Goal: Task Accomplishment & Management: Use online tool/utility

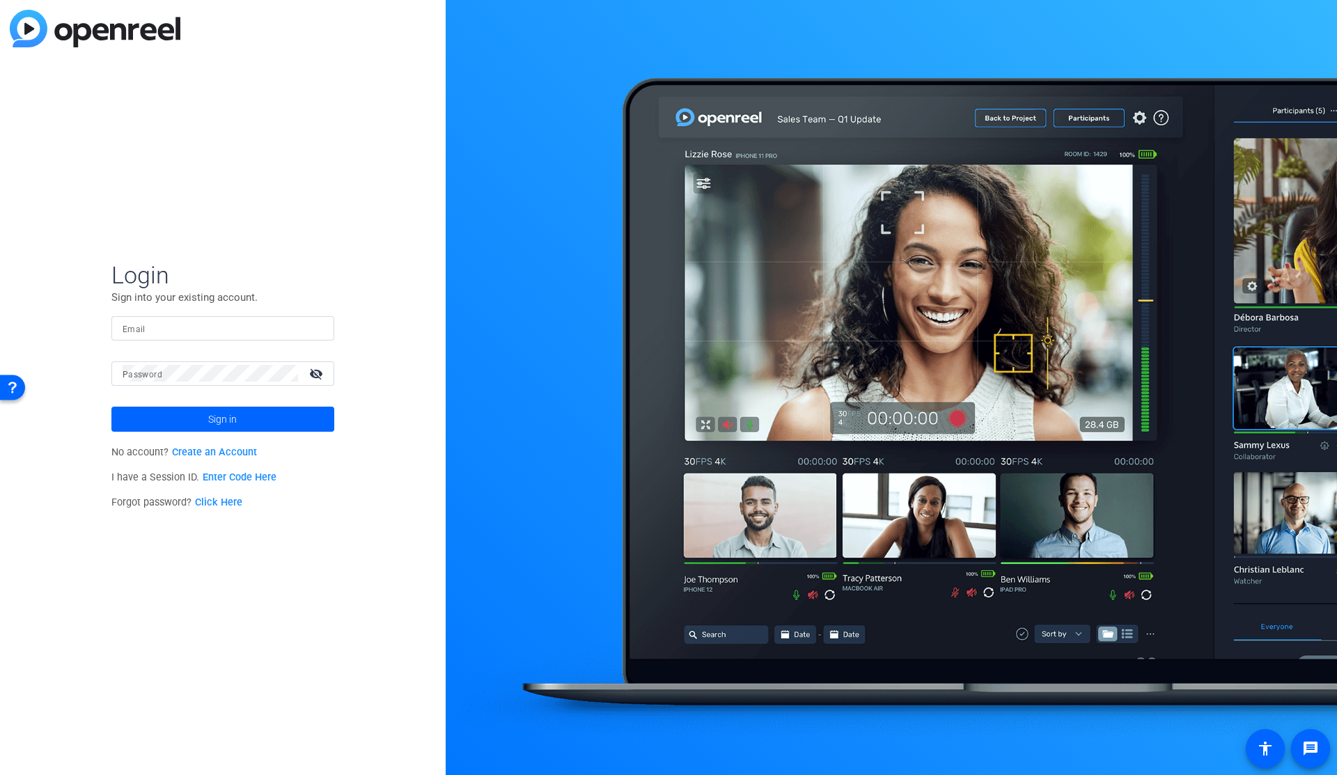
click at [258, 324] on input "Email" at bounding box center [223, 328] width 201 height 17
type input "shannon.feiszli@ey.com"
click at [233, 417] on span "Sign in" at bounding box center [222, 419] width 29 height 35
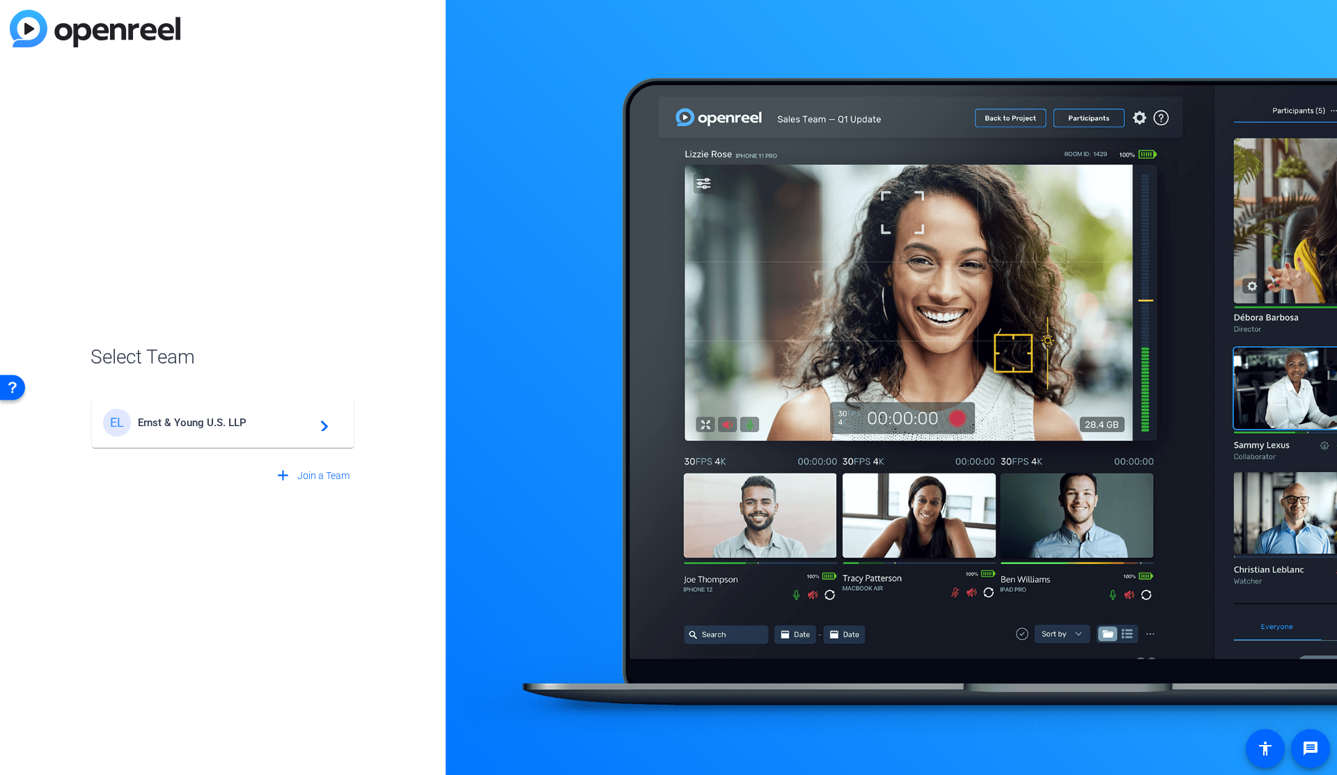
click at [207, 421] on span "Ernst & Young U.S. LLP" at bounding box center [225, 422] width 174 height 13
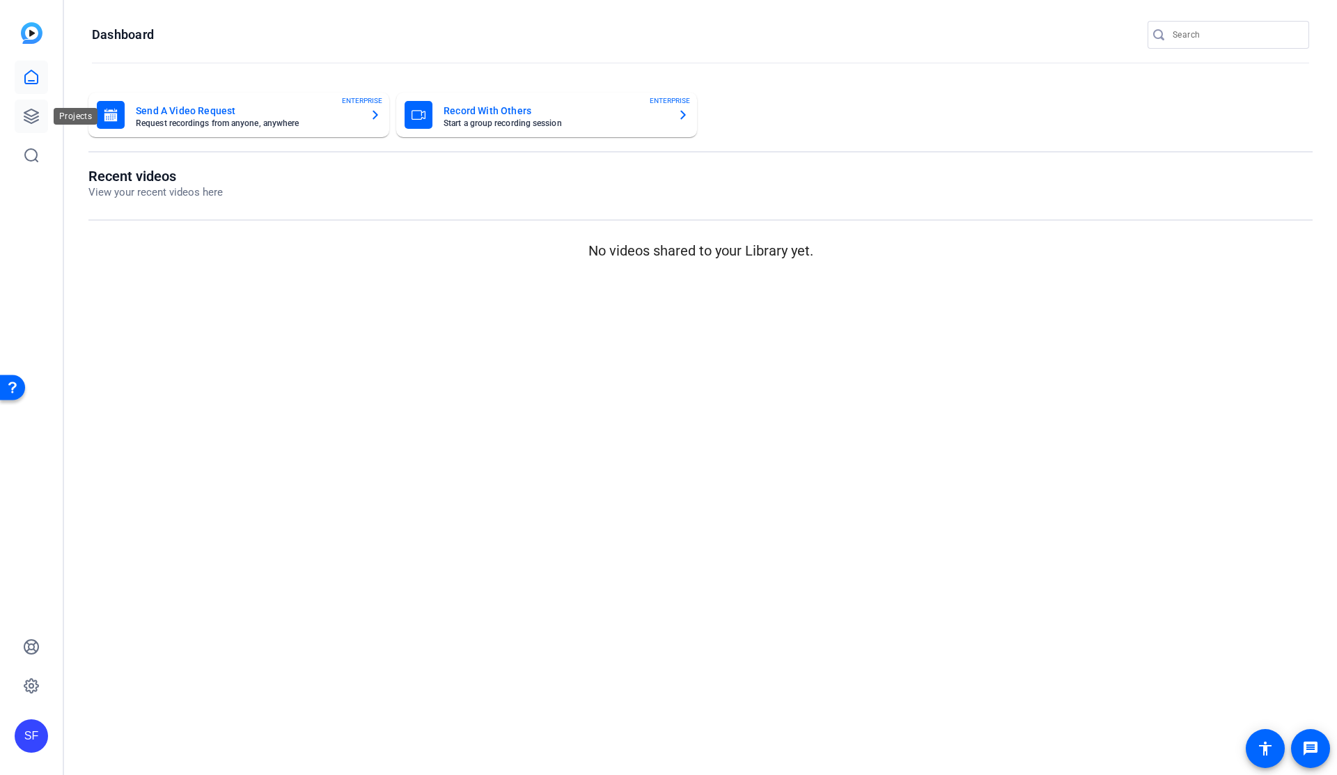
click at [37, 109] on icon at bounding box center [31, 116] width 17 height 17
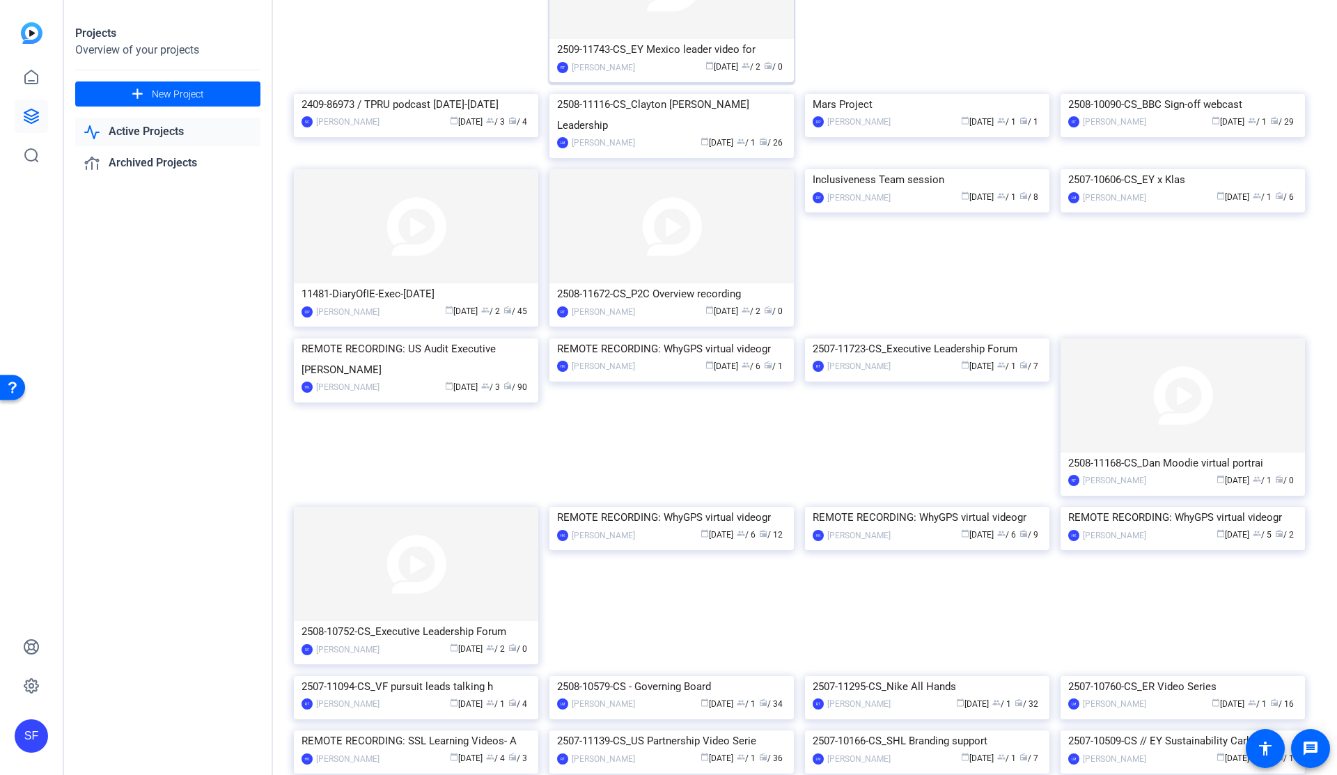
scroll to position [446, 0]
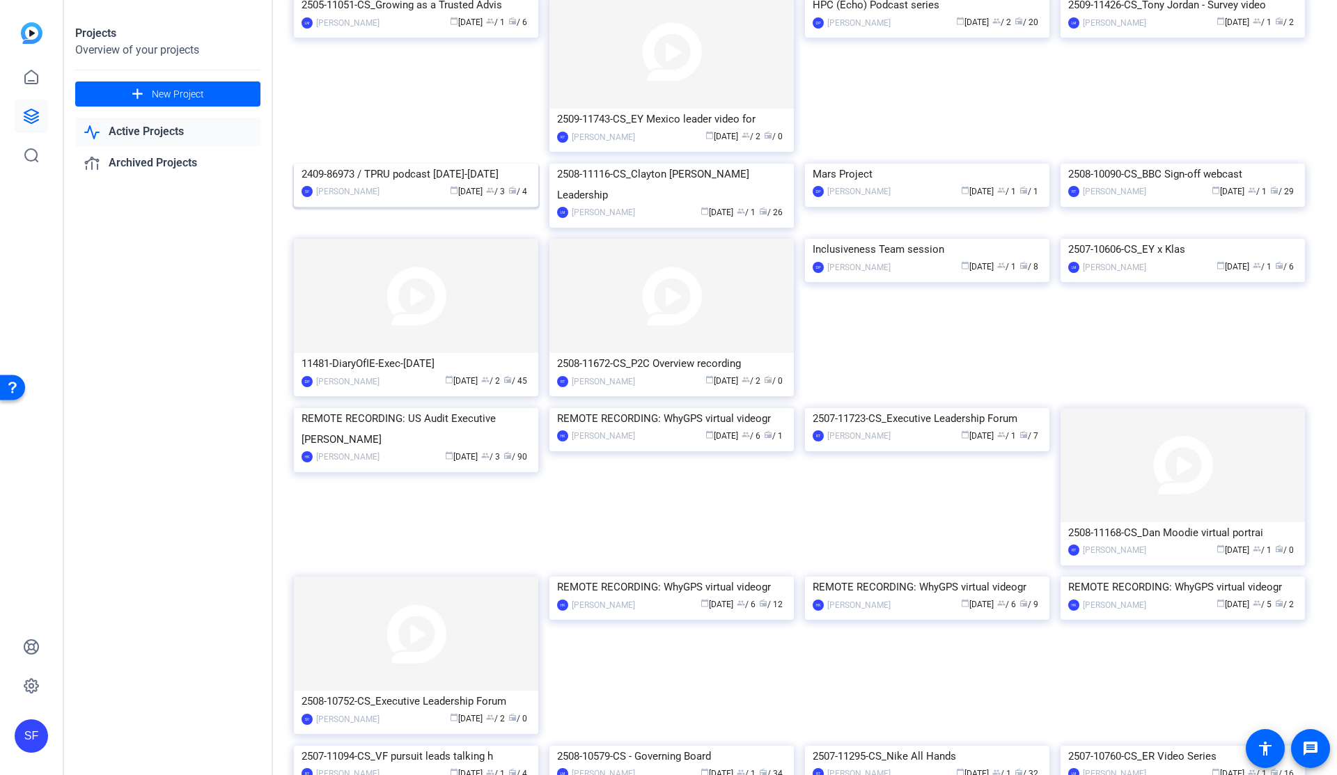
click at [389, 164] on img at bounding box center [416, 164] width 244 height 0
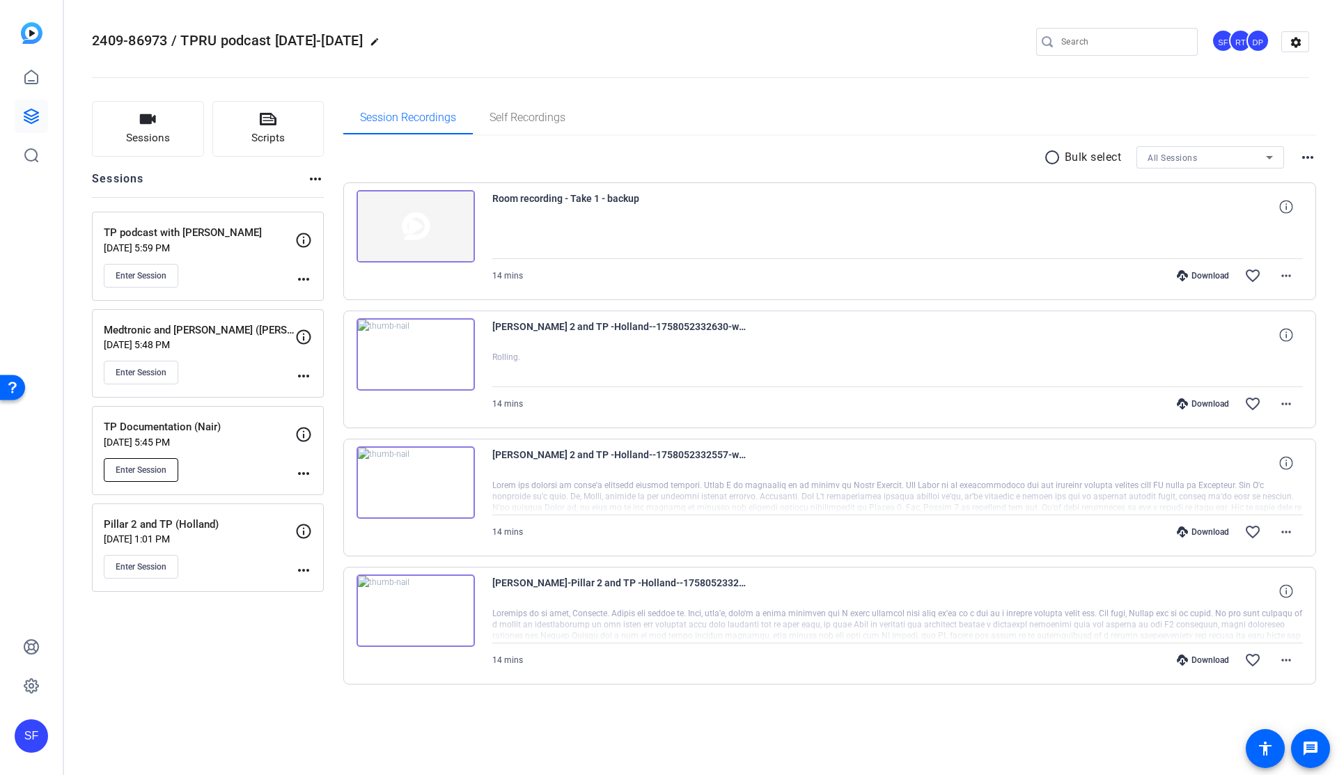
click at [166, 462] on button "Enter Session" at bounding box center [141, 470] width 75 height 24
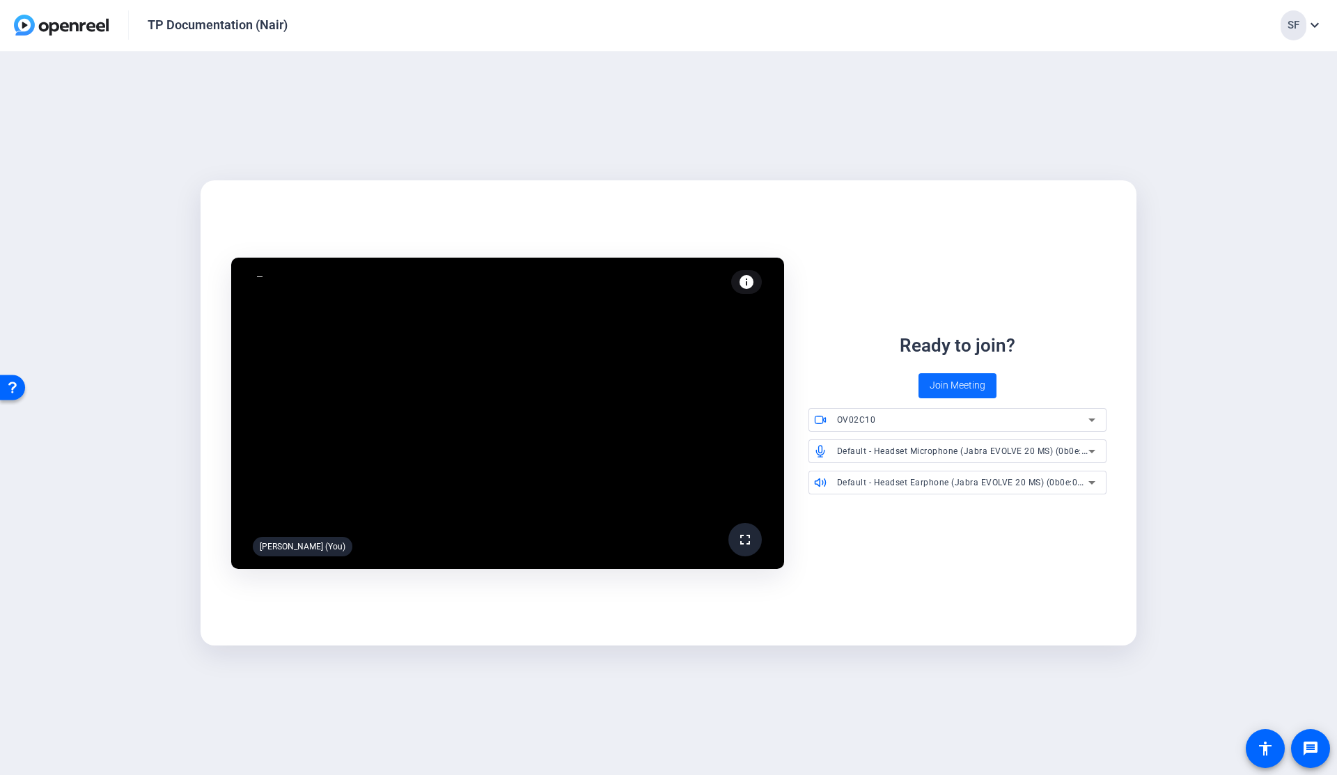
click at [955, 385] on span "Join Meeting" at bounding box center [958, 385] width 56 height 15
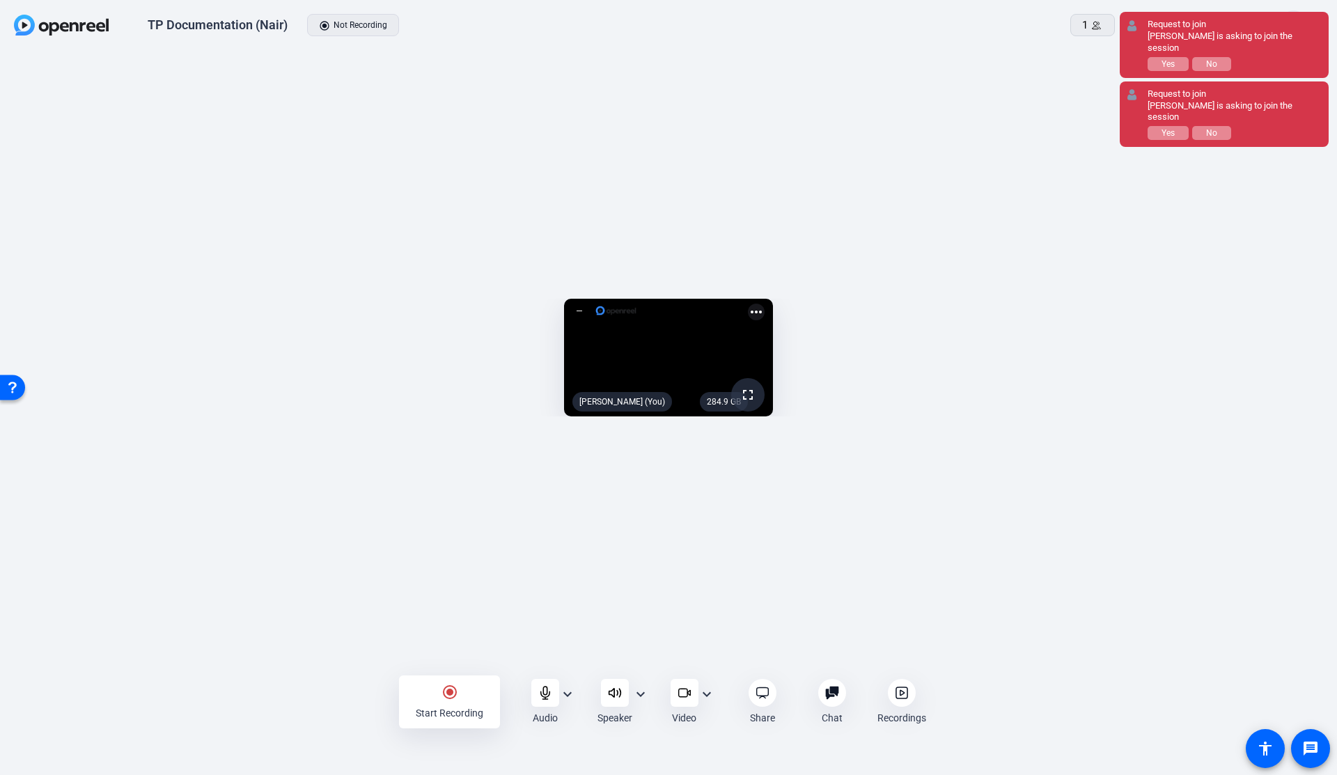
drag, startPoint x: 1174, startPoint y: 118, endPoint x: 1170, endPoint y: 96, distance: 21.9
click at [1174, 128] on span "Yes" at bounding box center [1167, 133] width 13 height 10
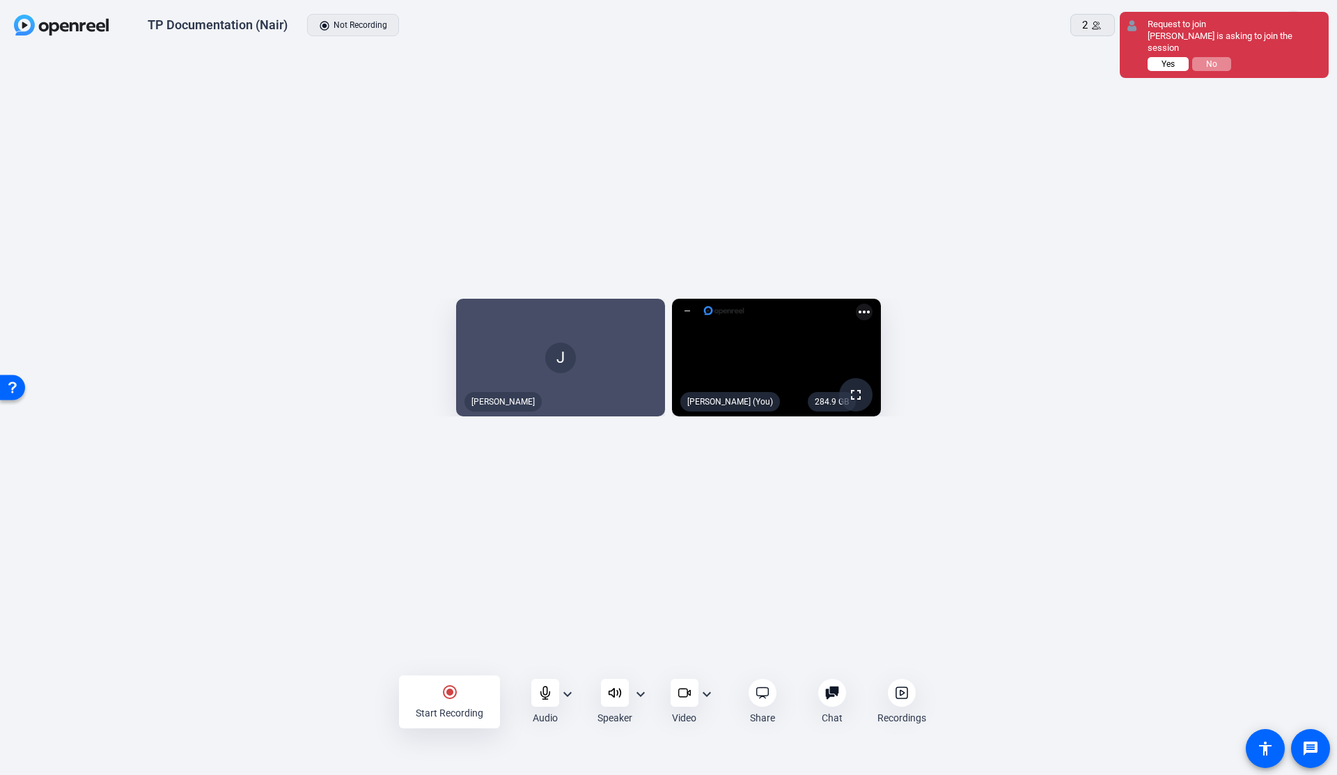
click at [1166, 59] on span "Yes" at bounding box center [1167, 64] width 13 height 10
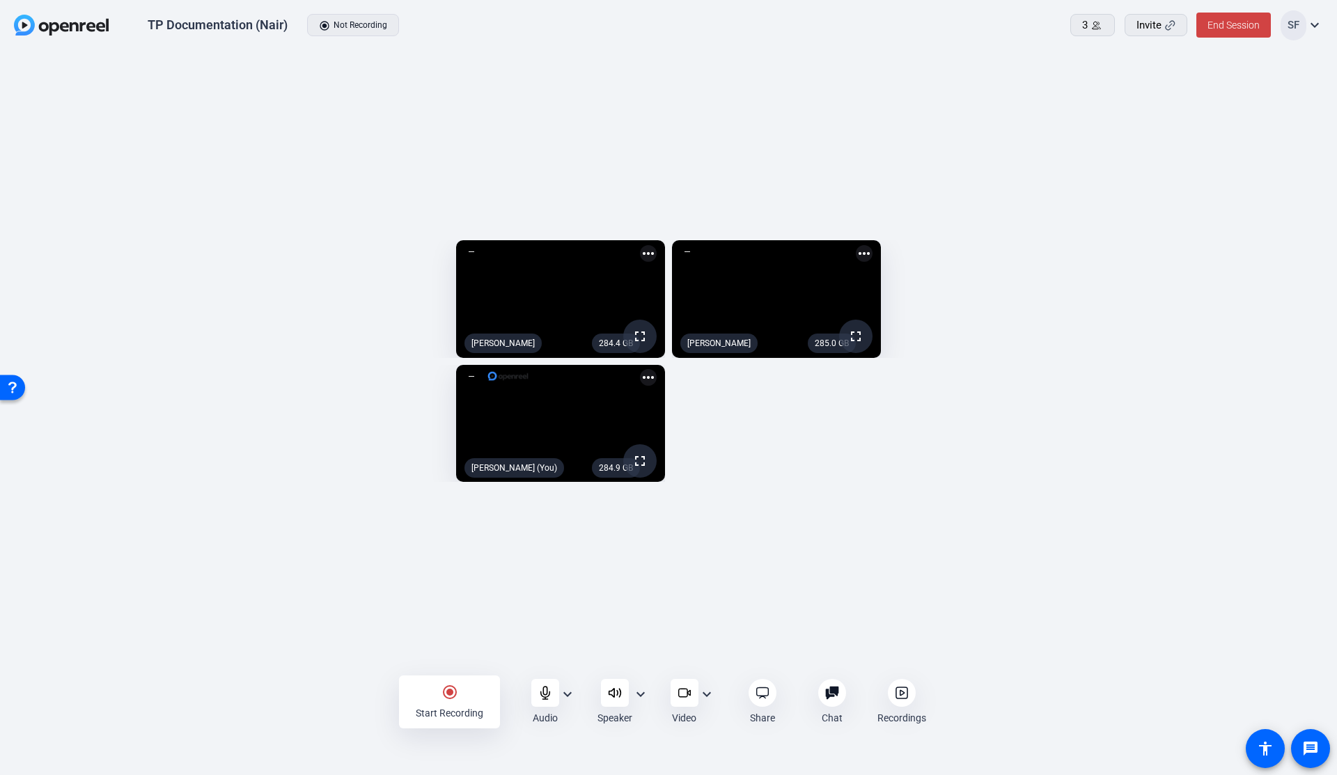
click at [570, 699] on mat-icon "expand_more" at bounding box center [567, 694] width 17 height 17
click at [835, 595] on div at bounding box center [668, 387] width 1337 height 775
click at [638, 698] on mat-icon "expand_more" at bounding box center [640, 694] width 17 height 17
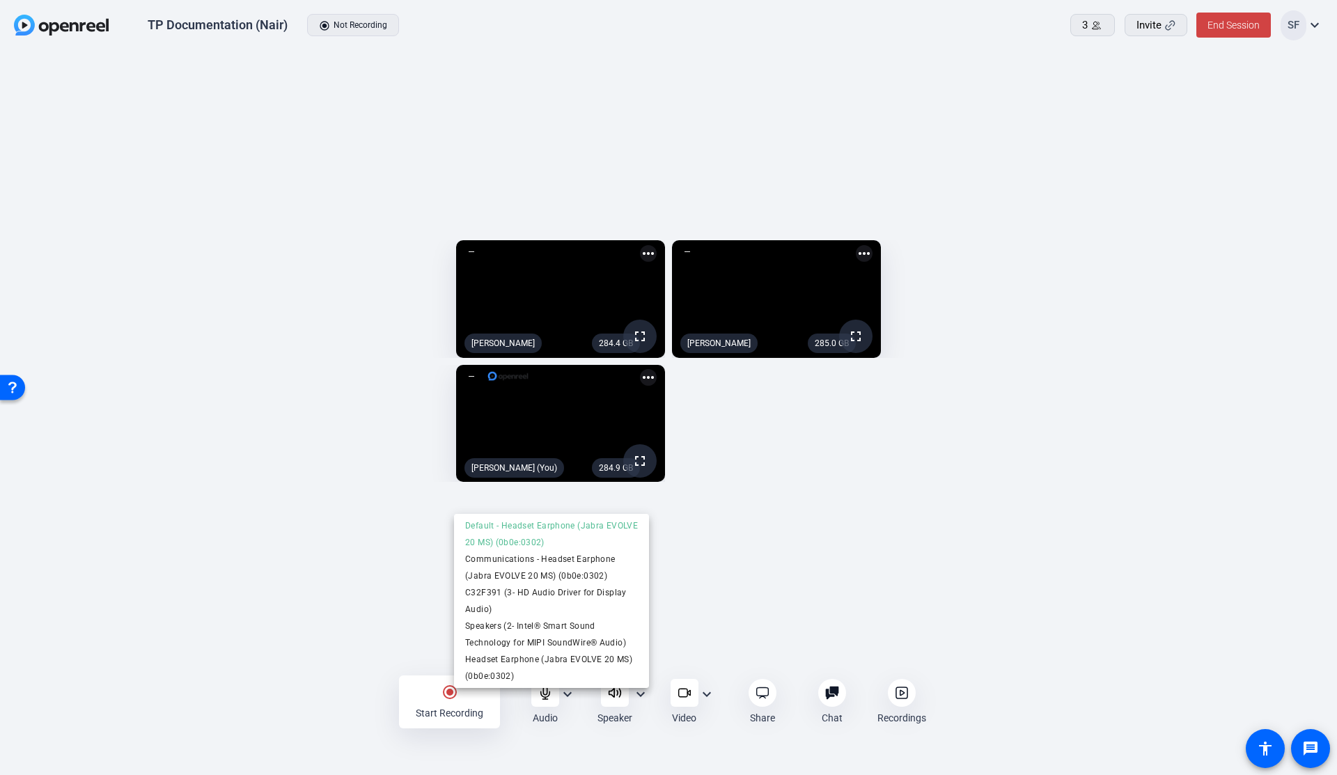
click at [679, 627] on div at bounding box center [668, 387] width 1337 height 775
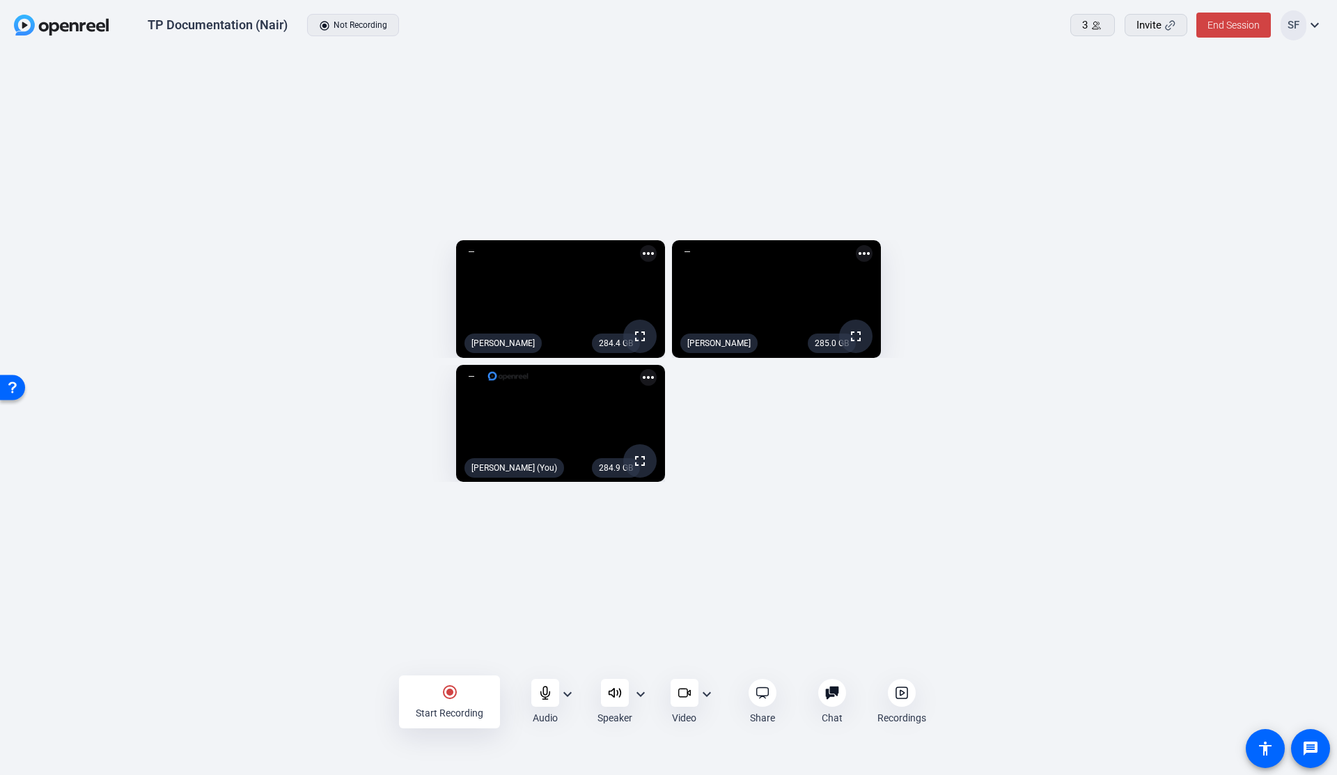
click at [902, 703] on div at bounding box center [902, 693] width 28 height 28
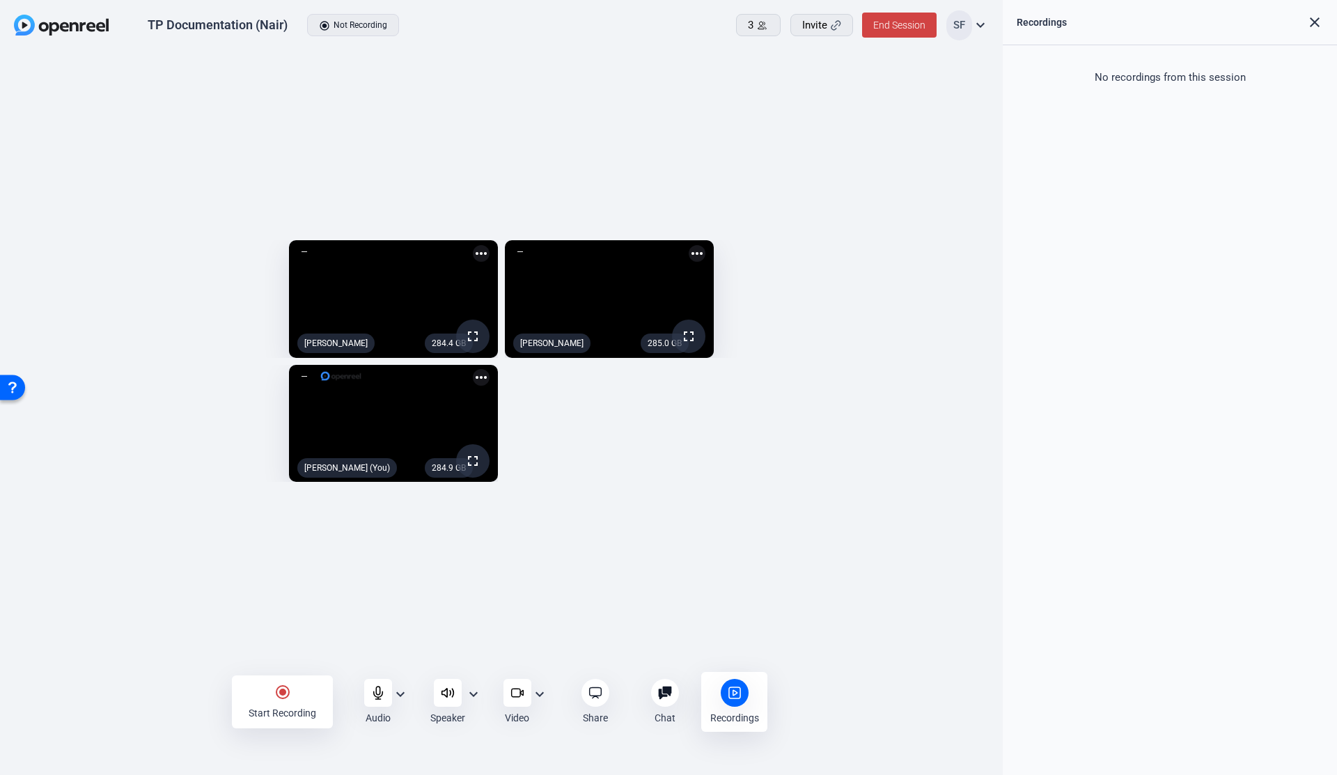
click at [285, 692] on mat-icon "radio_button_checked" at bounding box center [282, 692] width 17 height 17
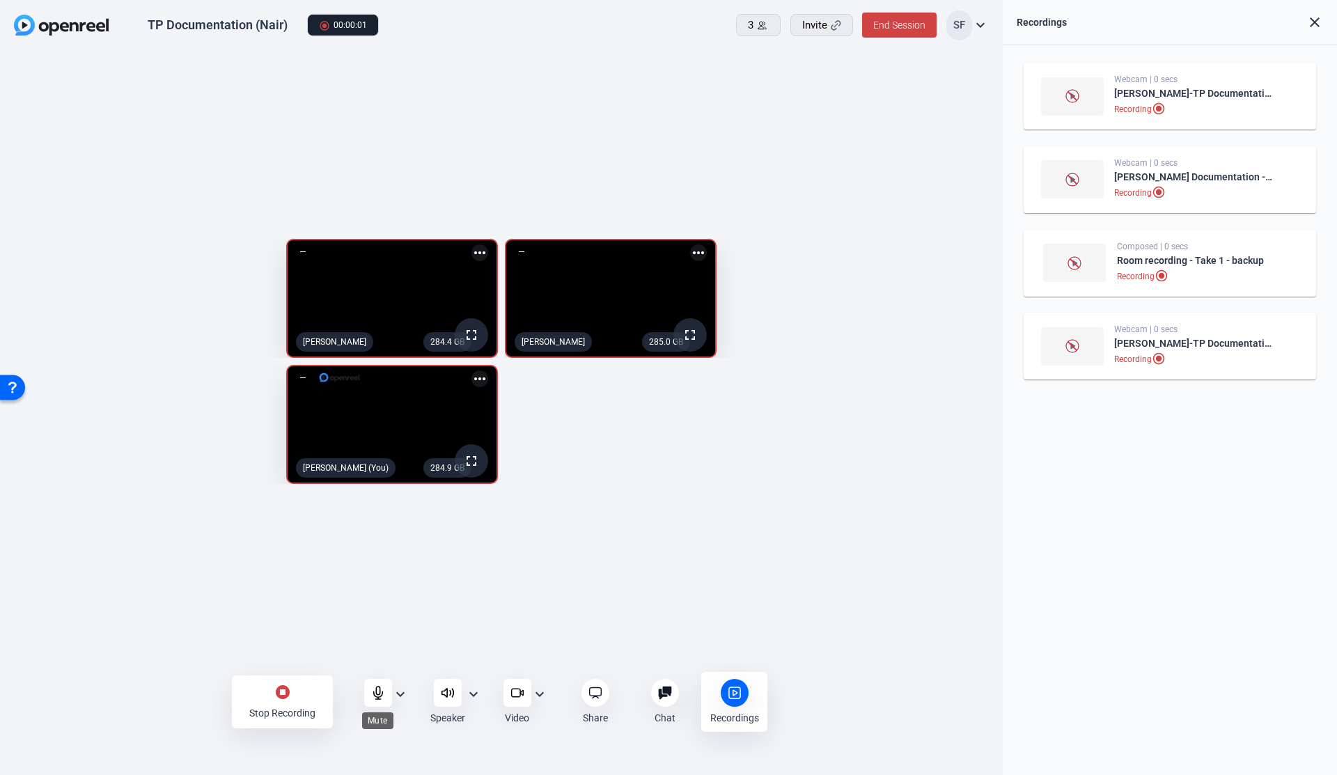
click at [378, 691] on icon at bounding box center [378, 693] width 14 height 14
click at [445, 693] on icon at bounding box center [448, 693] width 14 height 14
click at [516, 696] on icon at bounding box center [517, 693] width 14 height 14
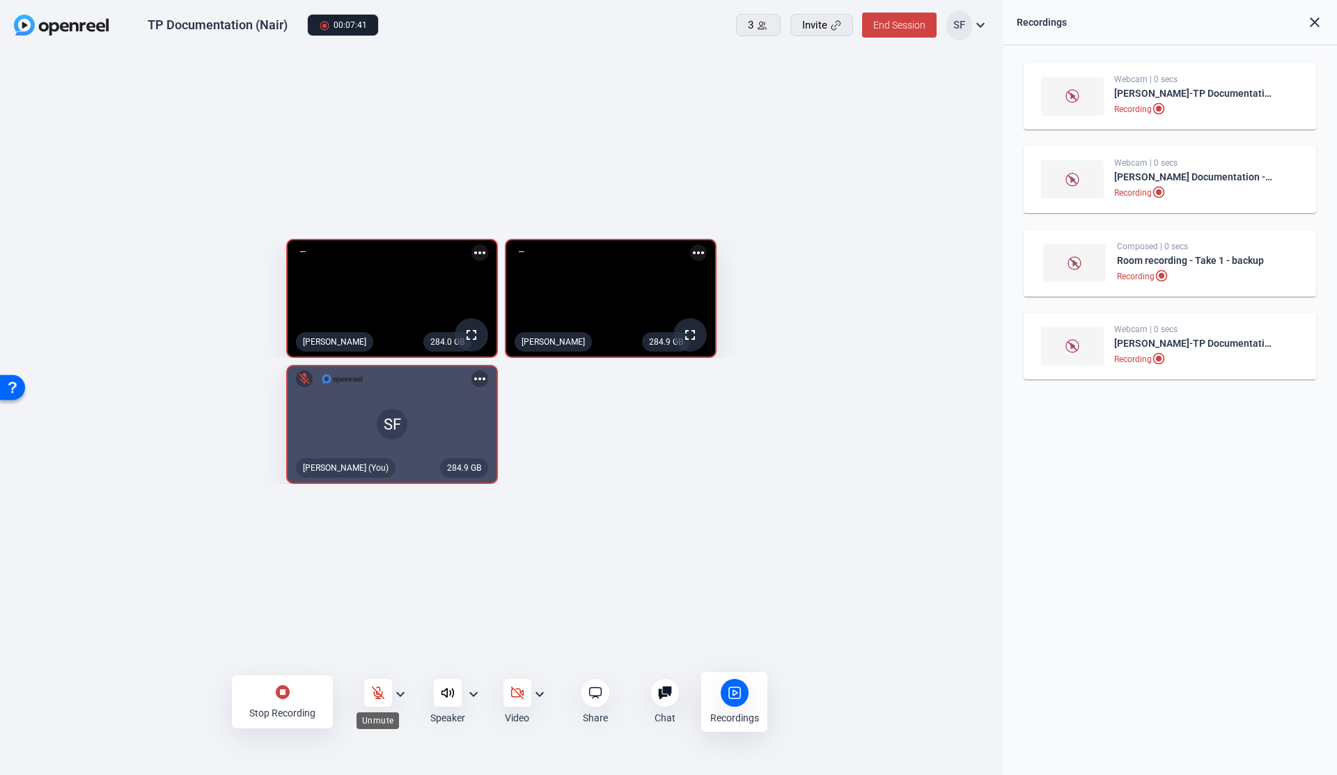
click at [384, 682] on div at bounding box center [378, 693] width 28 height 28
click at [377, 691] on icon at bounding box center [378, 693] width 14 height 14
click at [375, 684] on div at bounding box center [378, 693] width 28 height 28
click at [282, 692] on mat-icon "stop_circle" at bounding box center [282, 692] width 17 height 17
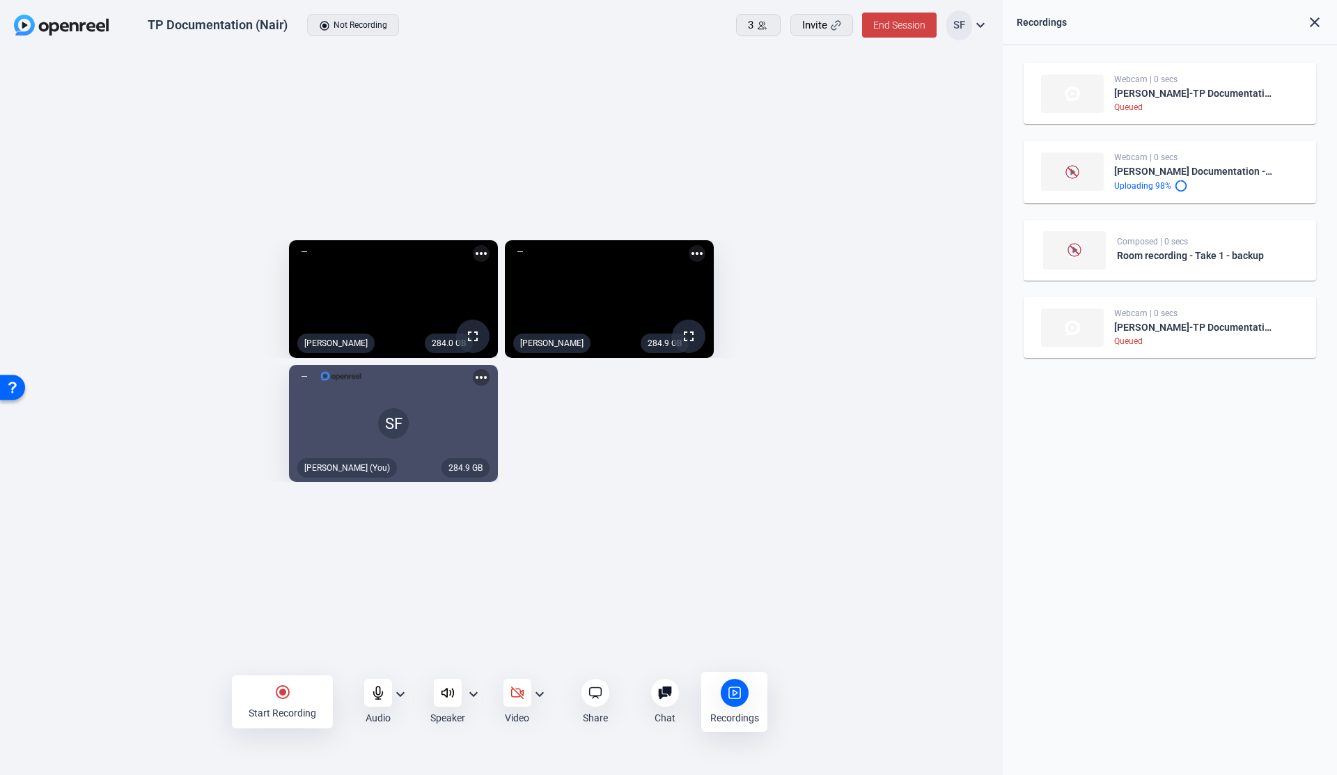
click at [284, 688] on mat-icon "radio_button_checked" at bounding box center [282, 692] width 17 height 17
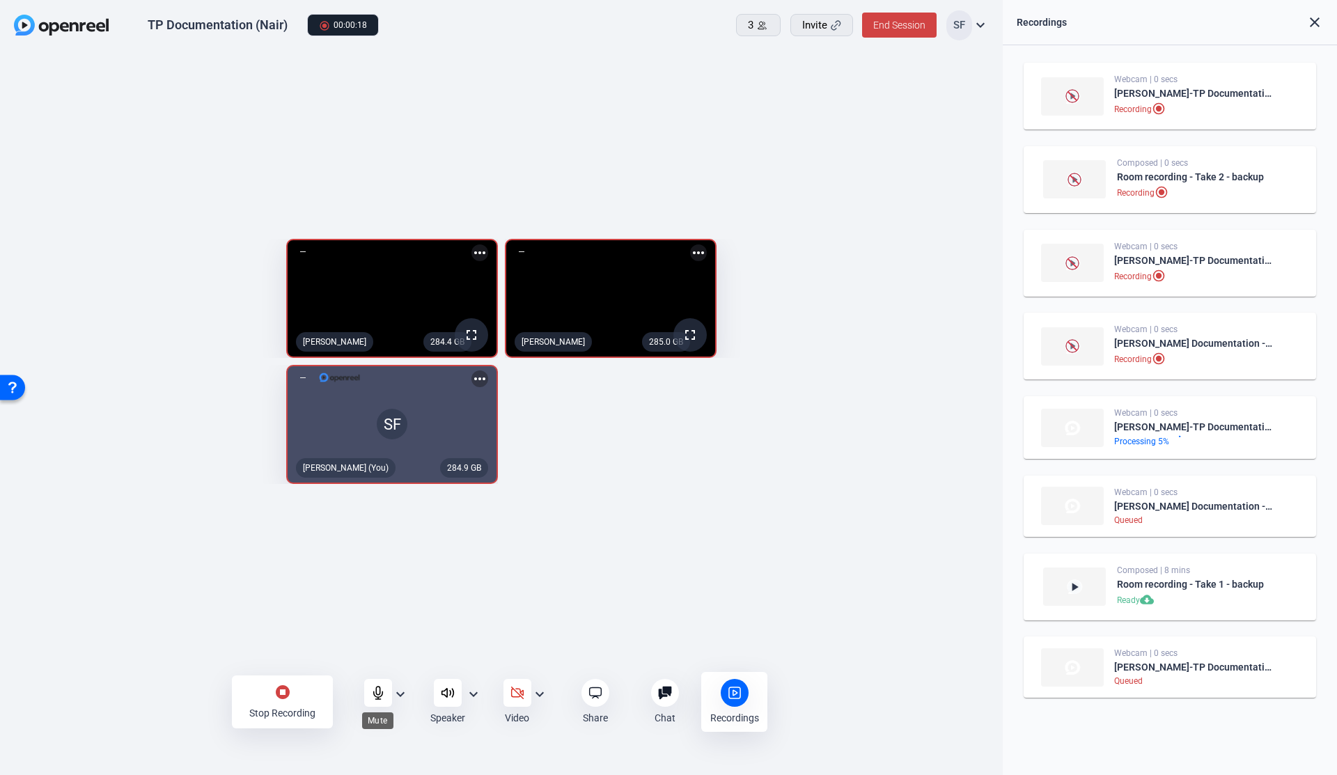
click at [375, 691] on icon at bounding box center [378, 693] width 14 height 14
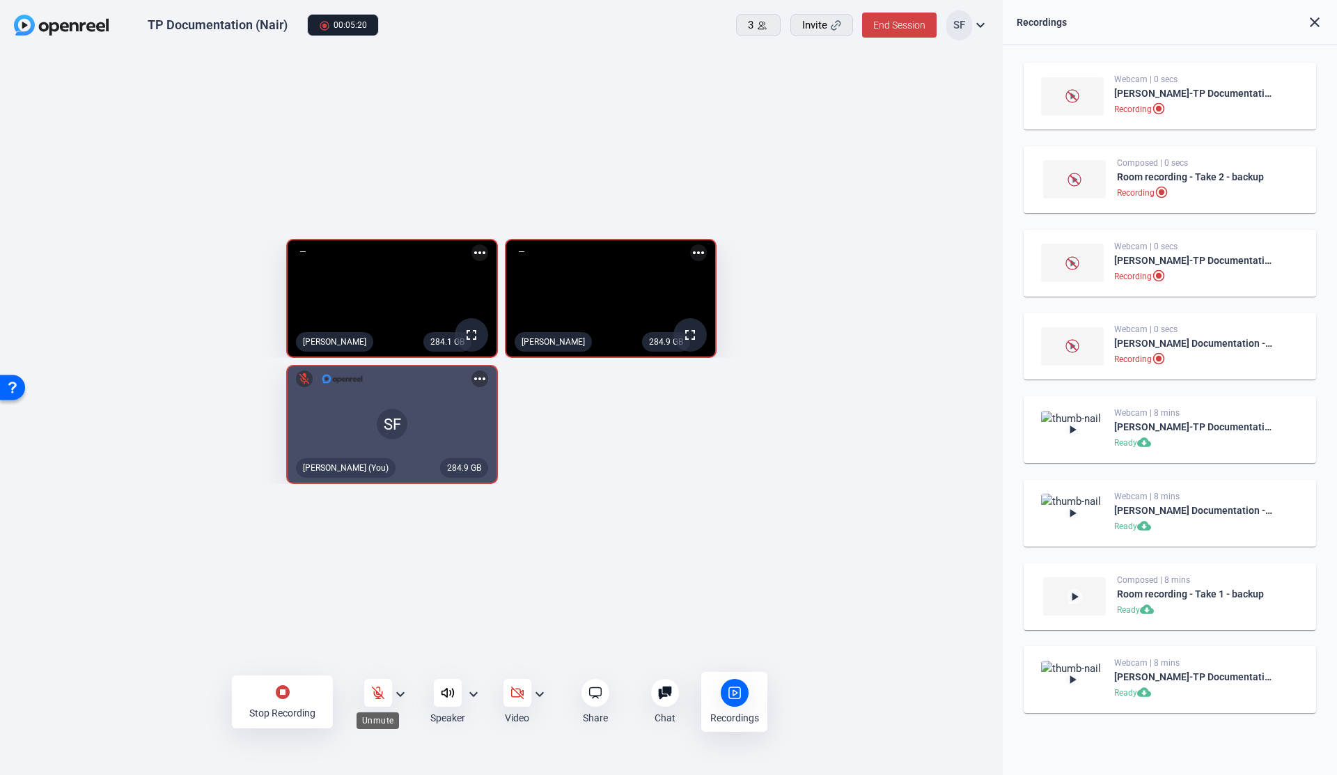
click at [377, 691] on icon at bounding box center [378, 693] width 12 height 12
click at [377, 691] on icon at bounding box center [378, 693] width 14 height 14
click at [285, 690] on mat-icon "stop_circle" at bounding box center [282, 692] width 17 height 17
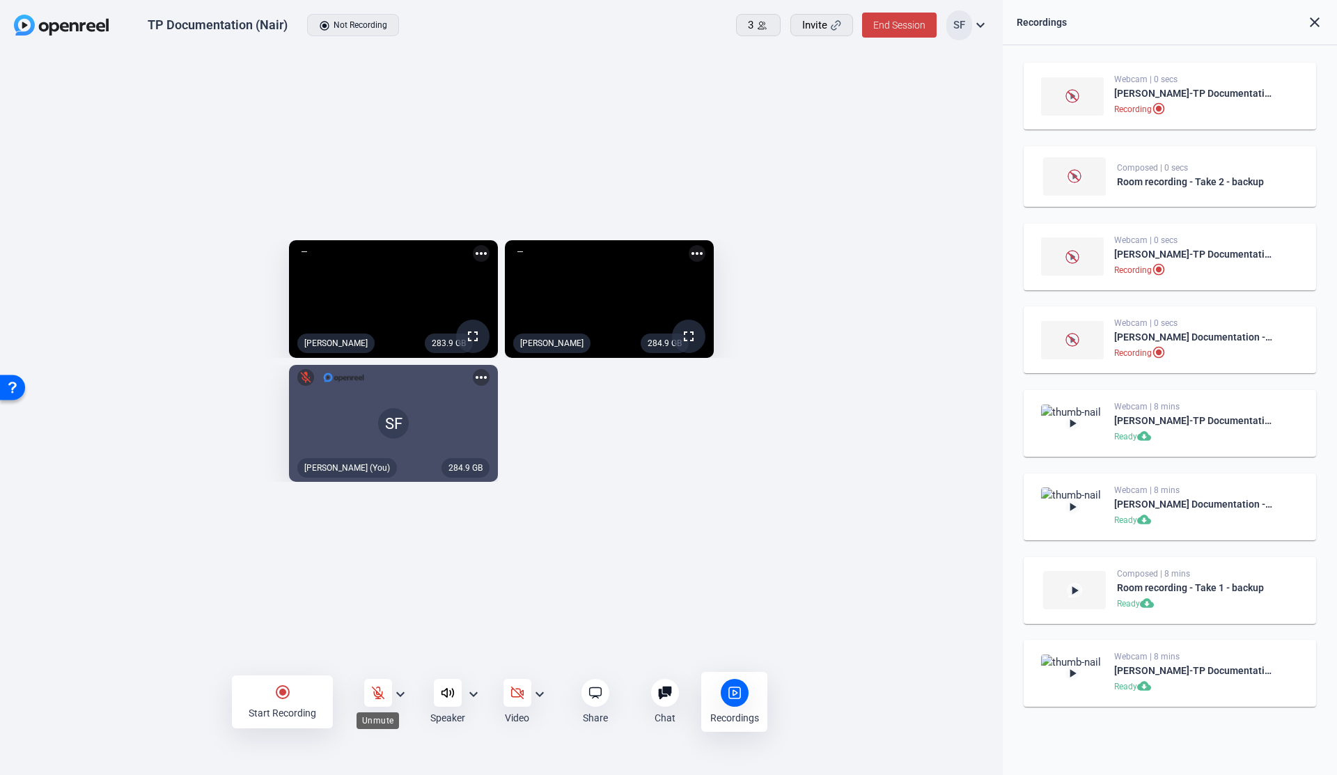
click at [375, 687] on icon at bounding box center [378, 693] width 14 height 14
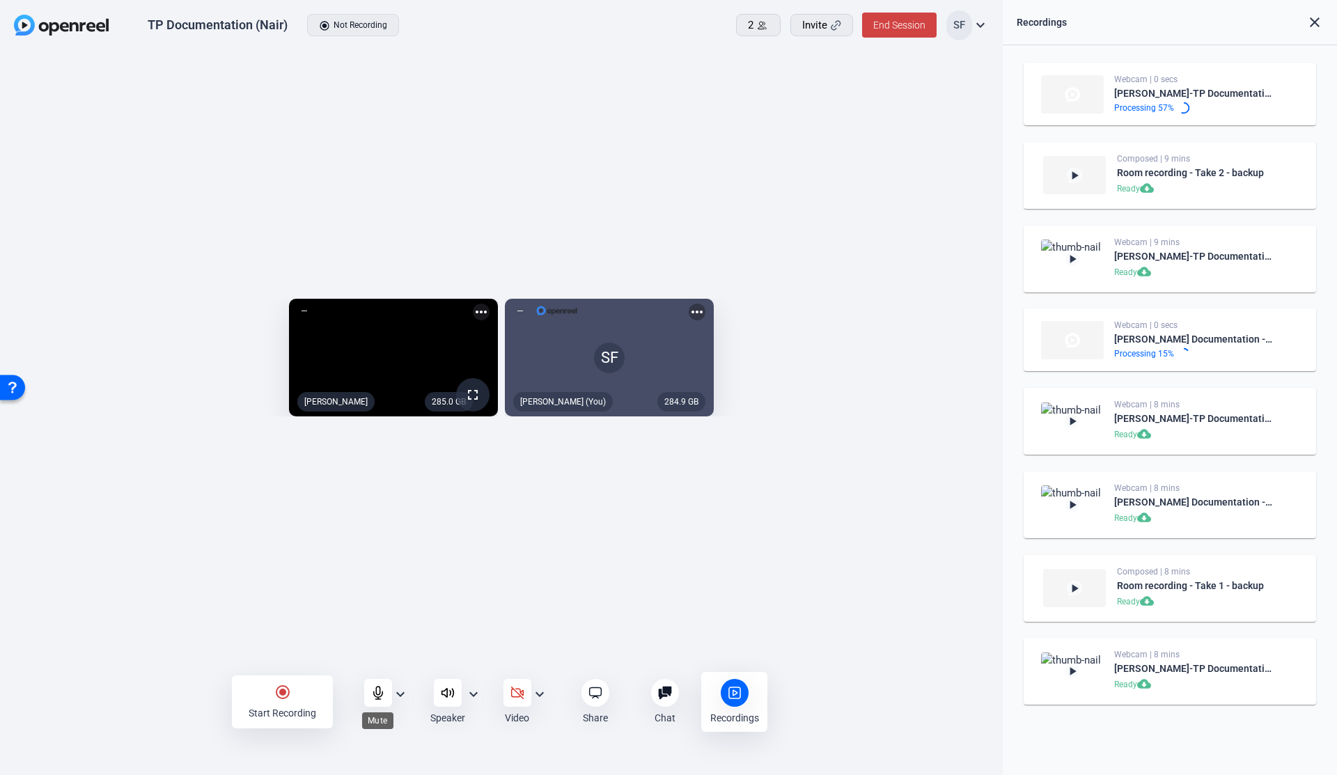
click at [377, 696] on icon at bounding box center [378, 693] width 14 height 14
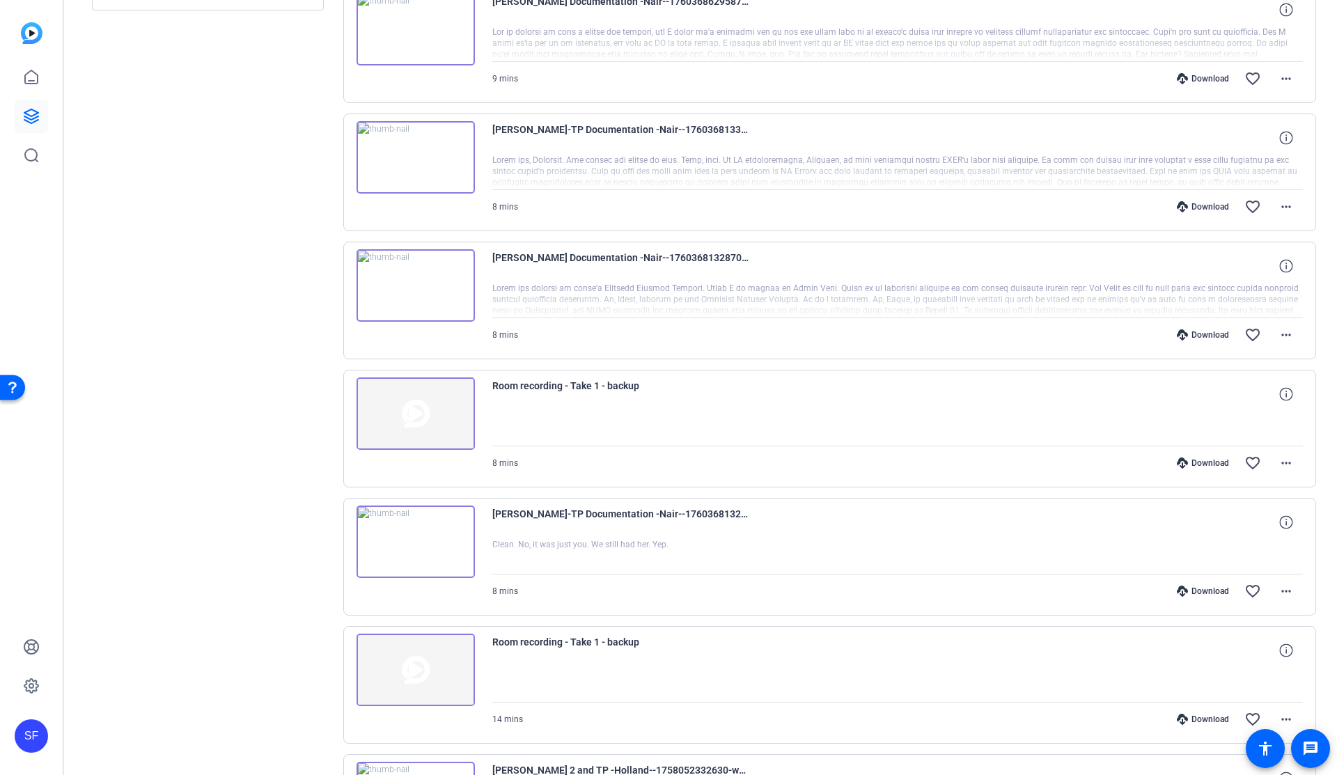
scroll to position [765, 0]
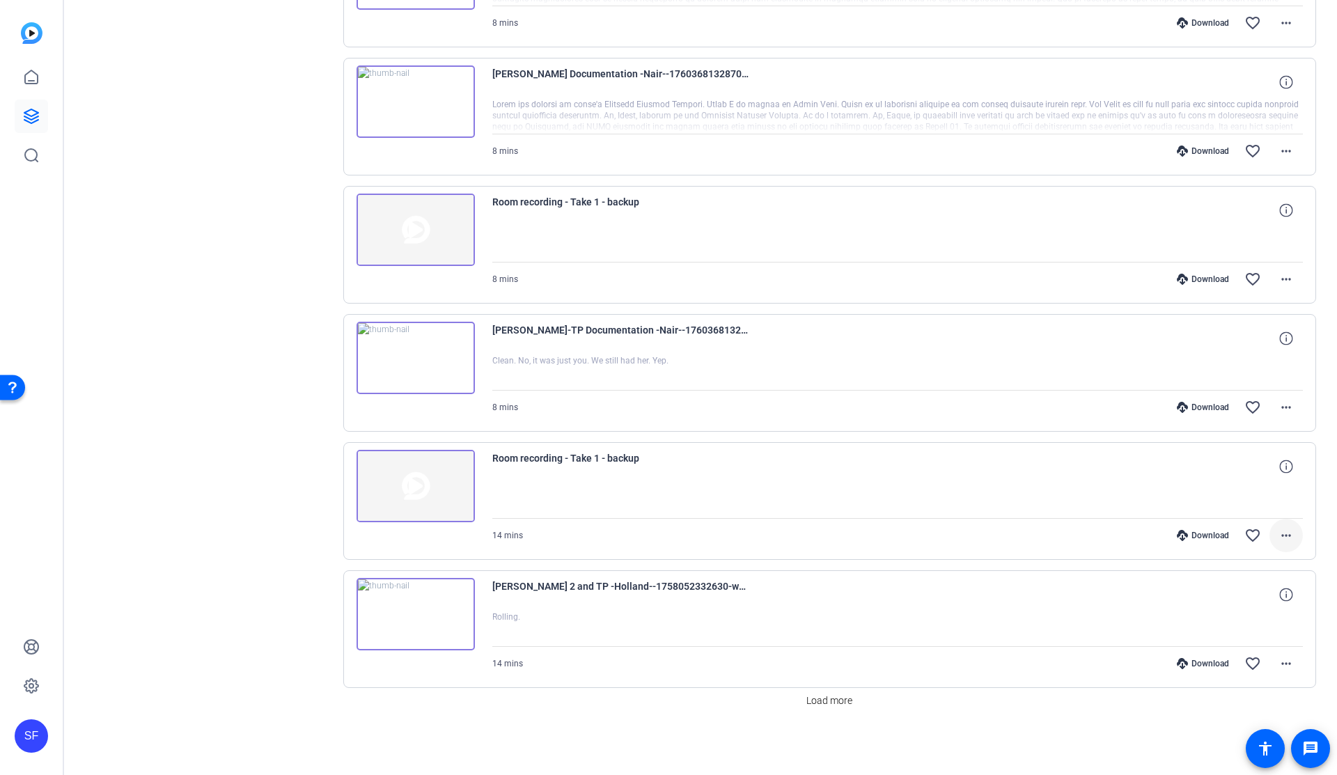
click at [1283, 536] on mat-icon "more_horiz" at bounding box center [1286, 535] width 17 height 17
click at [1264, 513] on div at bounding box center [668, 387] width 1337 height 775
click at [1197, 538] on div "Download" at bounding box center [1203, 535] width 66 height 11
